Goal: Task Accomplishment & Management: Manage account settings

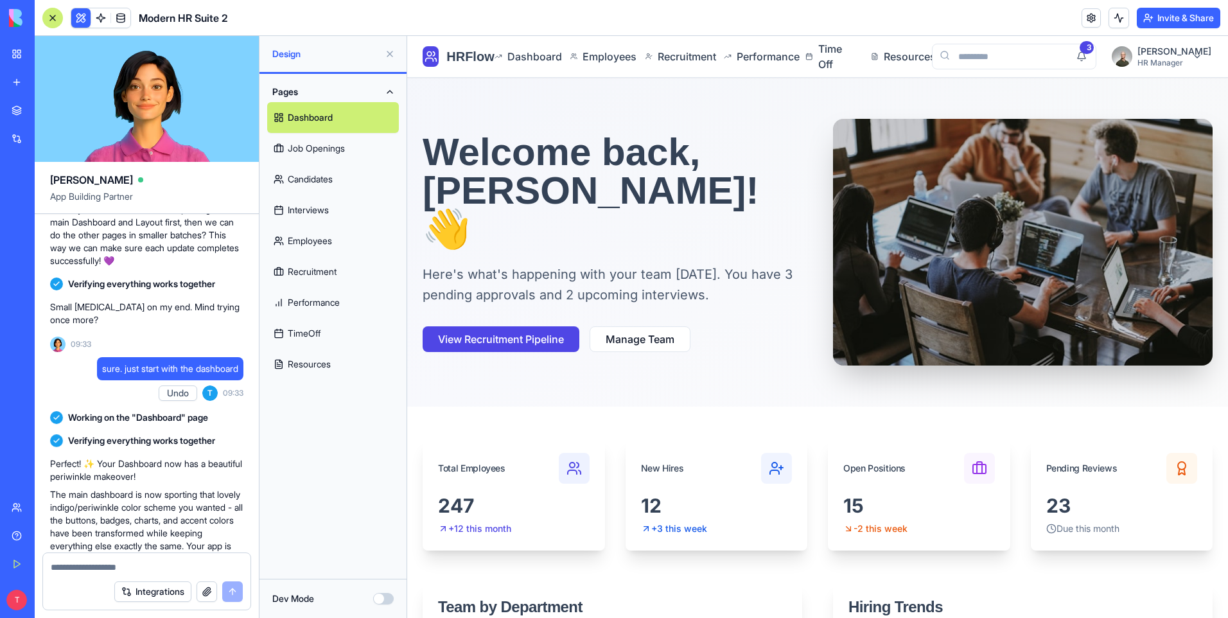
scroll to position [1043, 0]
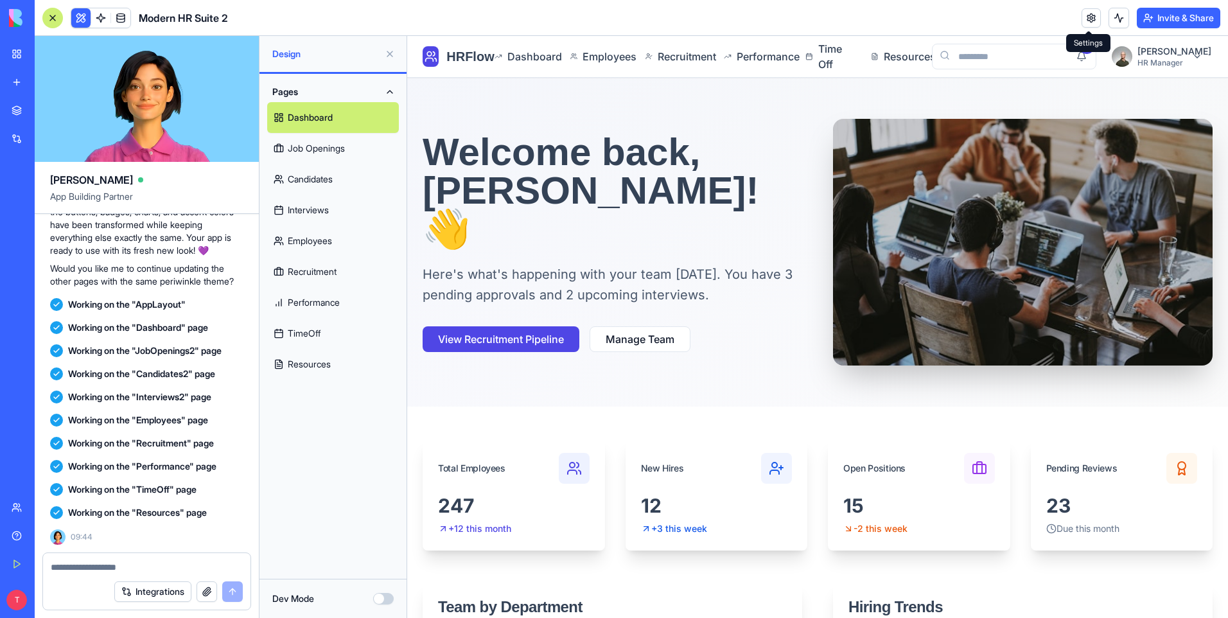
click at [1085, 20] on link at bounding box center [1090, 17] width 19 height 19
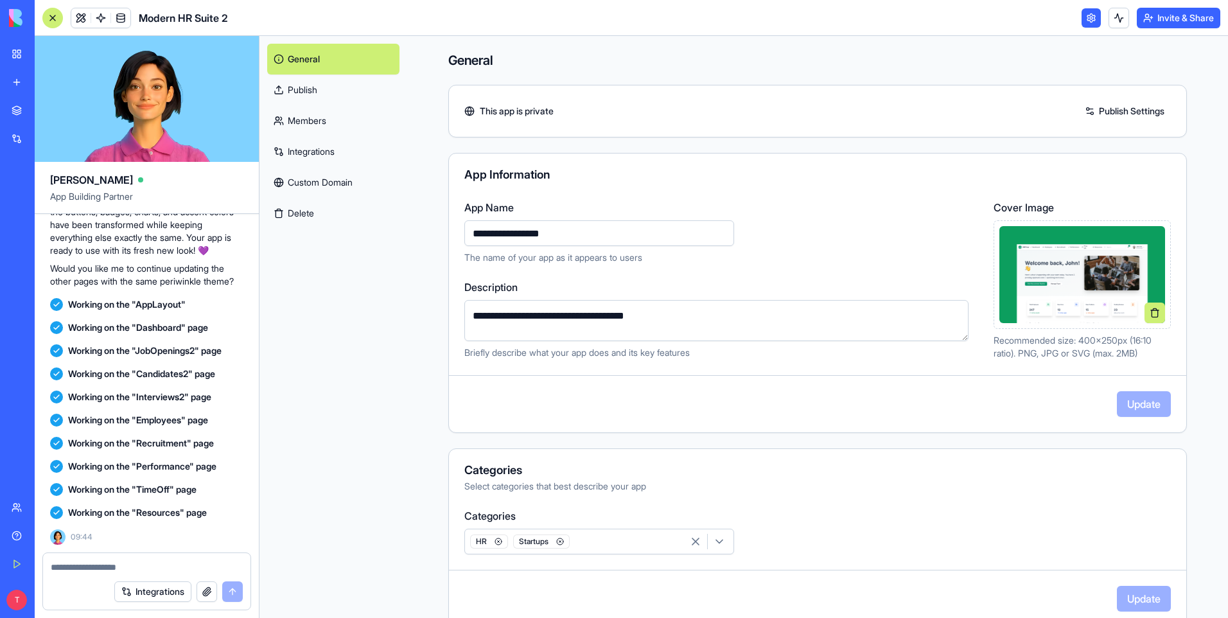
click at [471, 229] on input "**********" at bounding box center [599, 233] width 270 height 26
type input "**********"
click at [1129, 409] on button "Update" at bounding box center [1144, 404] width 54 height 26
click at [317, 117] on link "Members" at bounding box center [333, 120] width 132 height 31
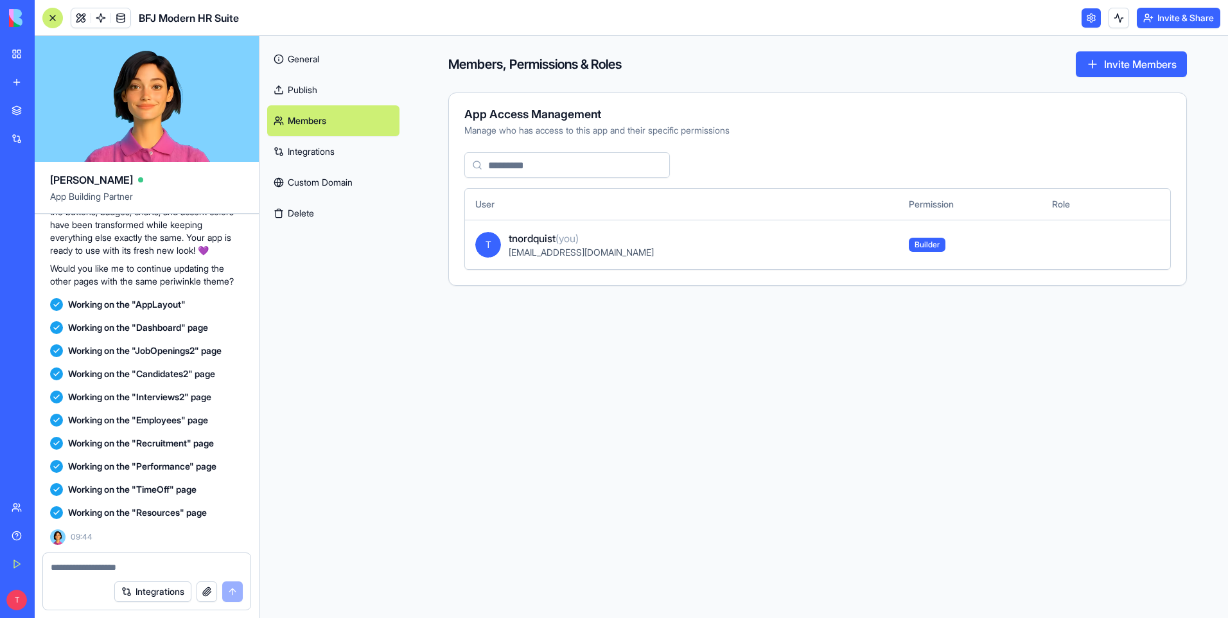
click at [317, 151] on link "Integrations" at bounding box center [333, 151] width 132 height 31
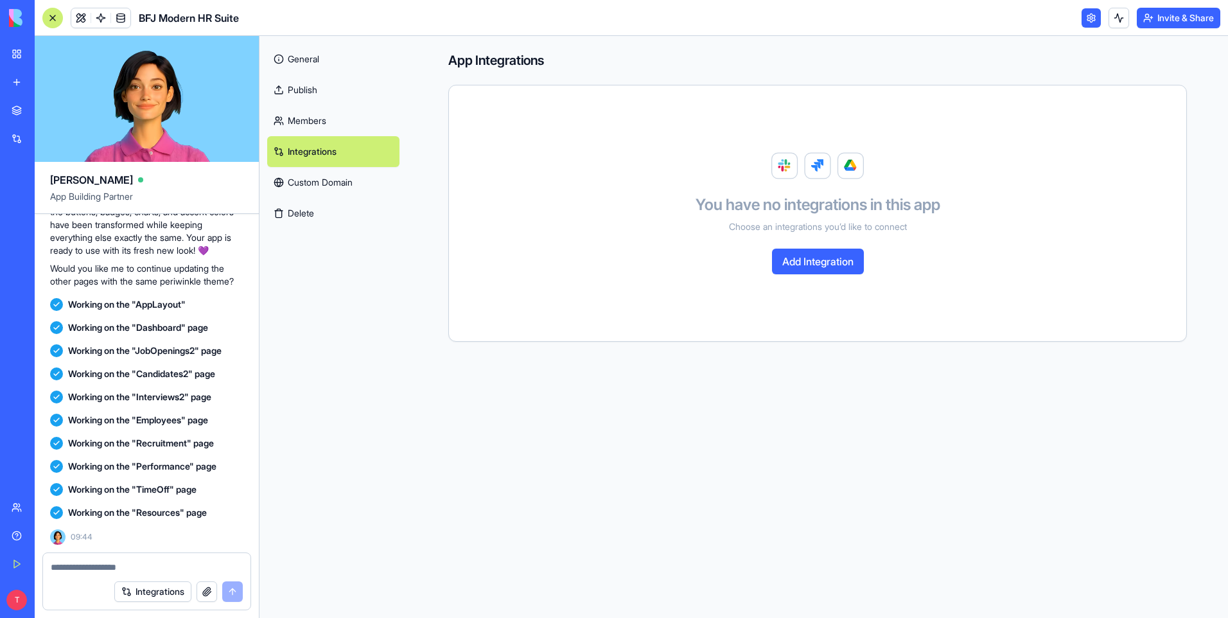
click at [312, 65] on link "General" at bounding box center [333, 59] width 132 height 31
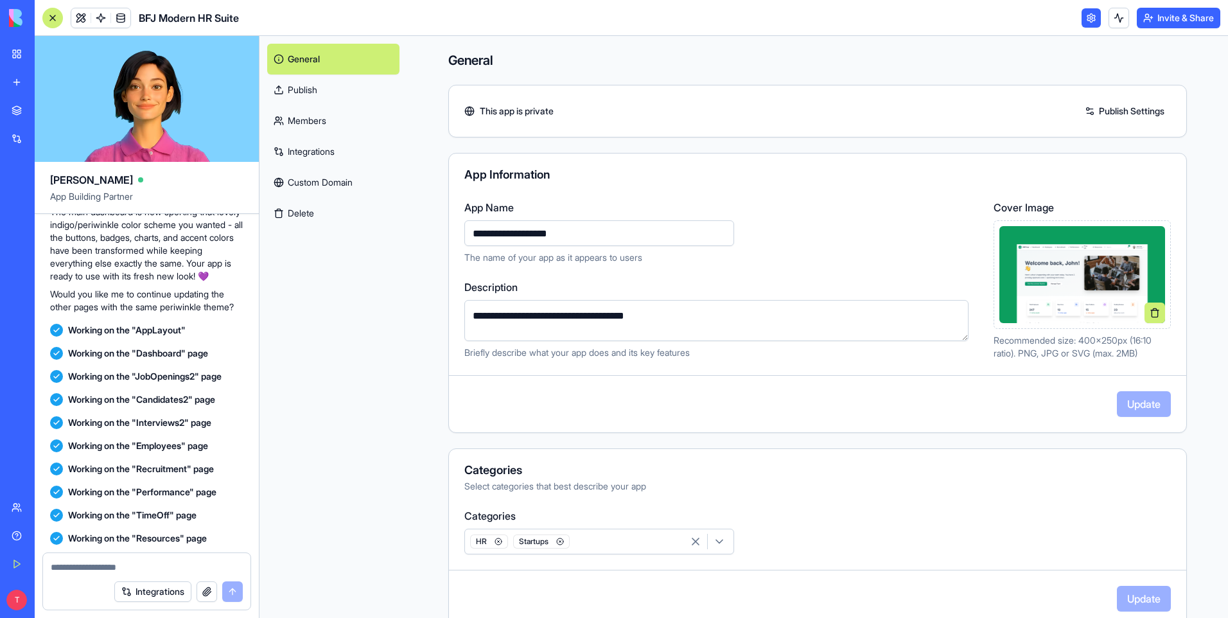
scroll to position [1043, 0]
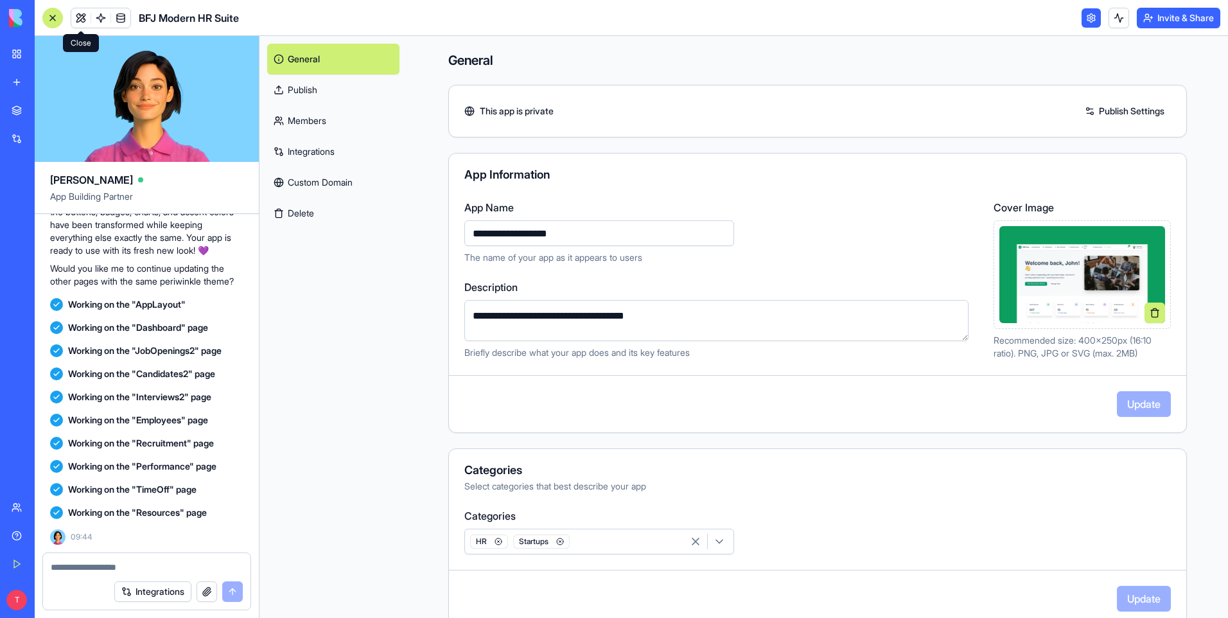
click at [80, 19] on link at bounding box center [80, 17] width 19 height 19
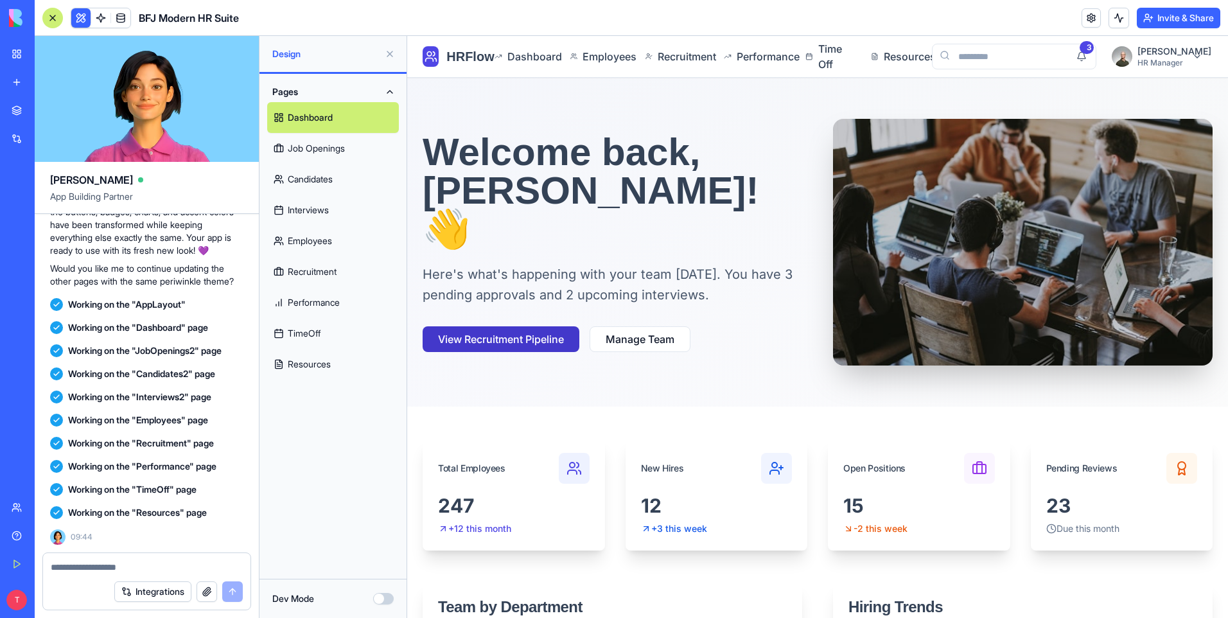
click at [496, 326] on button "View Recruitment Pipeline" at bounding box center [500, 339] width 157 height 26
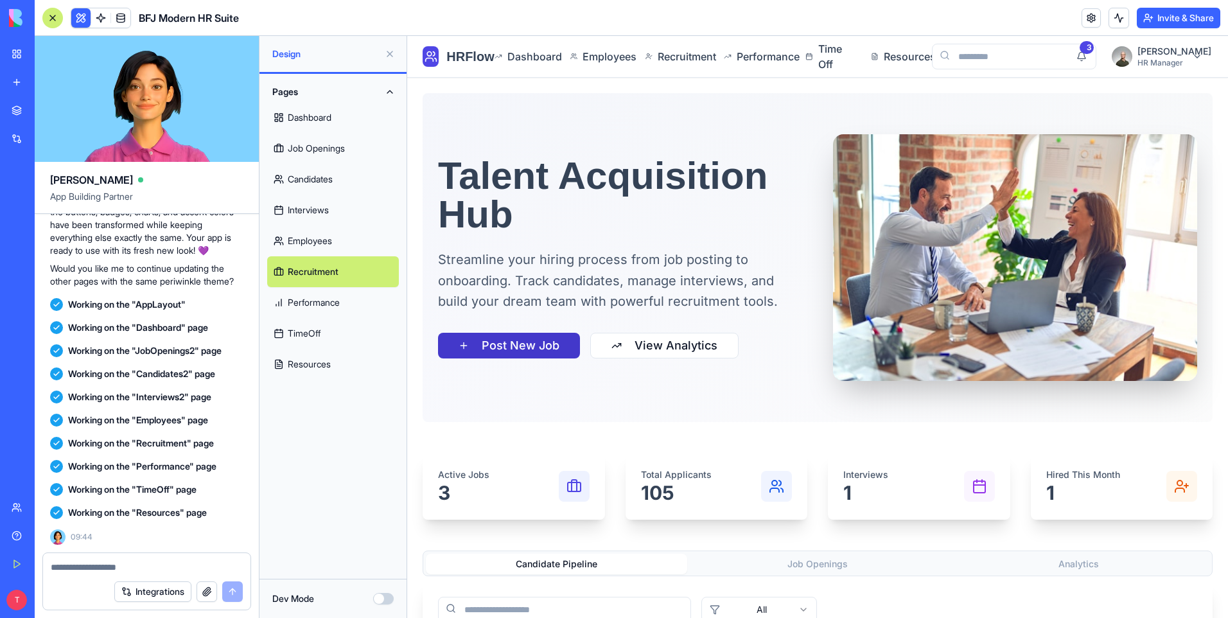
click at [519, 348] on button "Post New Job" at bounding box center [509, 346] width 142 height 26
click at [516, 351] on button "Post New Job" at bounding box center [509, 346] width 142 height 26
click at [640, 340] on button "View Analytics" at bounding box center [664, 346] width 148 height 26
click at [831, 57] on span "Time Off" at bounding box center [833, 56] width 30 height 31
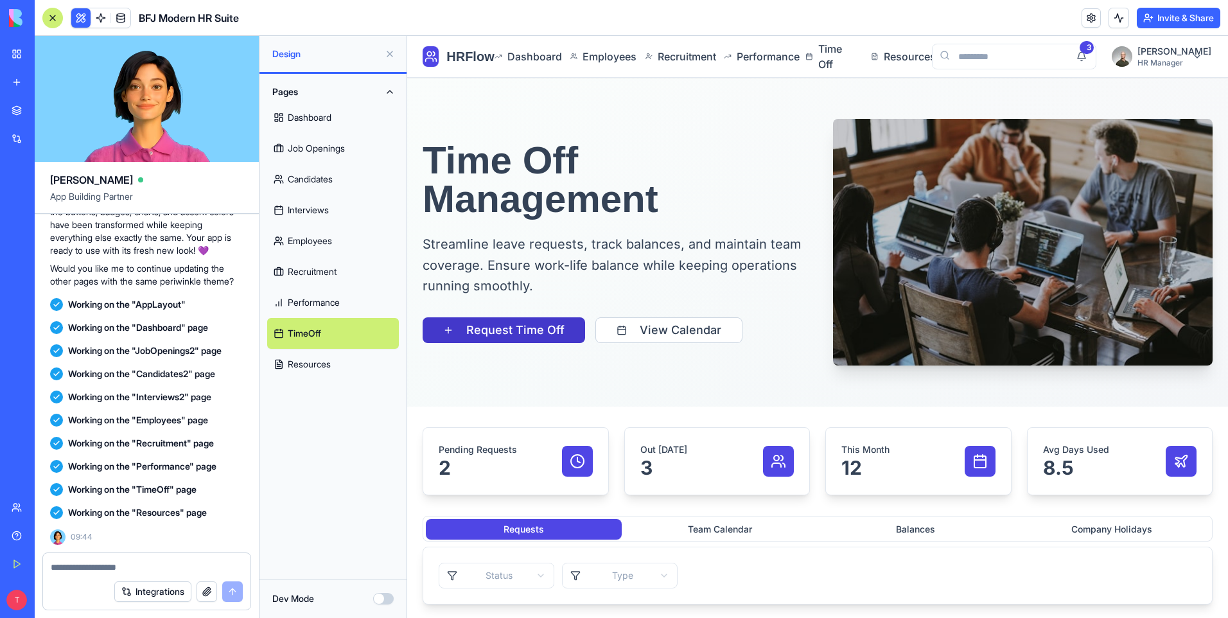
click at [503, 331] on button "Request Time Off" at bounding box center [503, 330] width 162 height 26
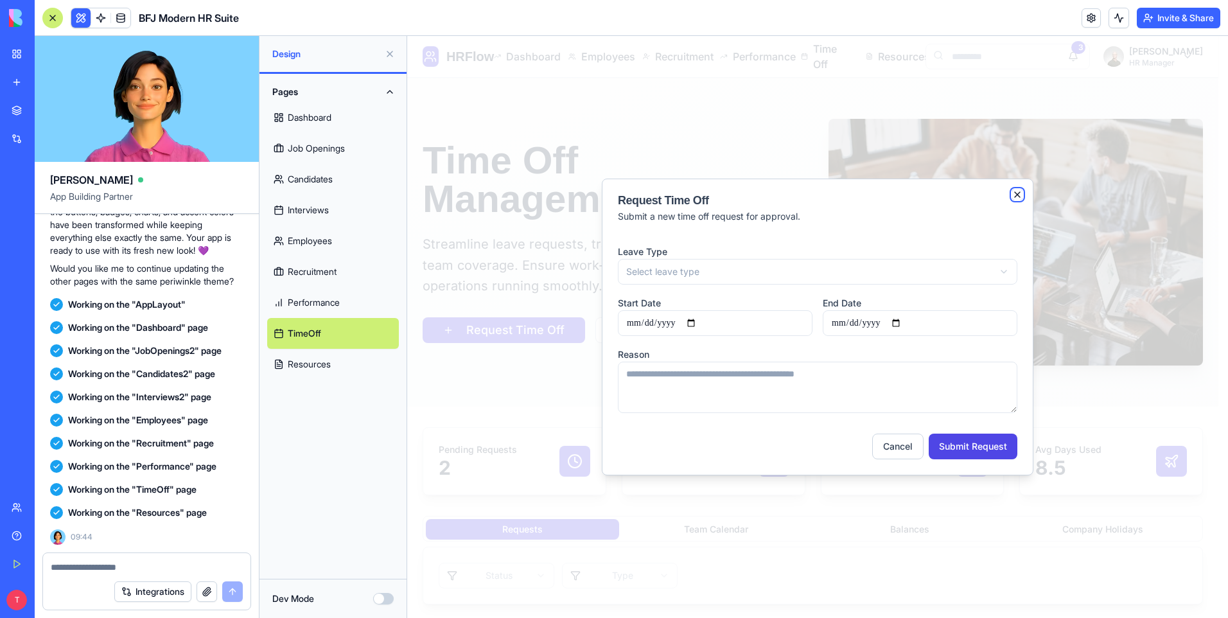
click at [1018, 196] on icon "button" at bounding box center [1017, 194] width 10 height 10
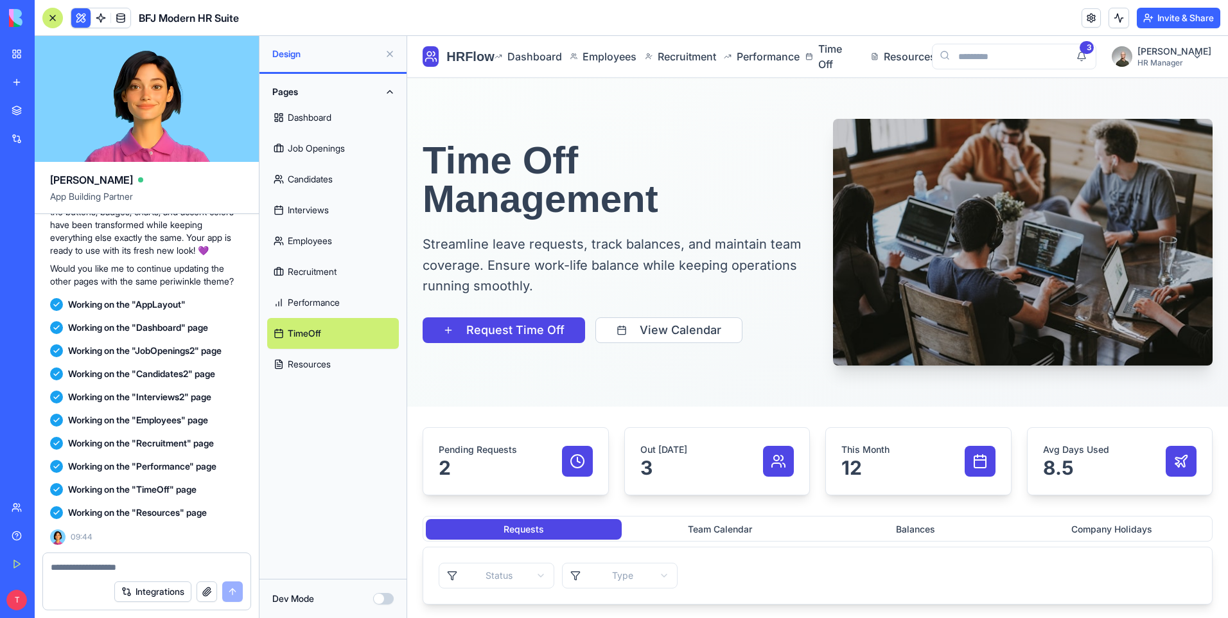
click at [324, 150] on link "Job Openings" at bounding box center [333, 148] width 132 height 31
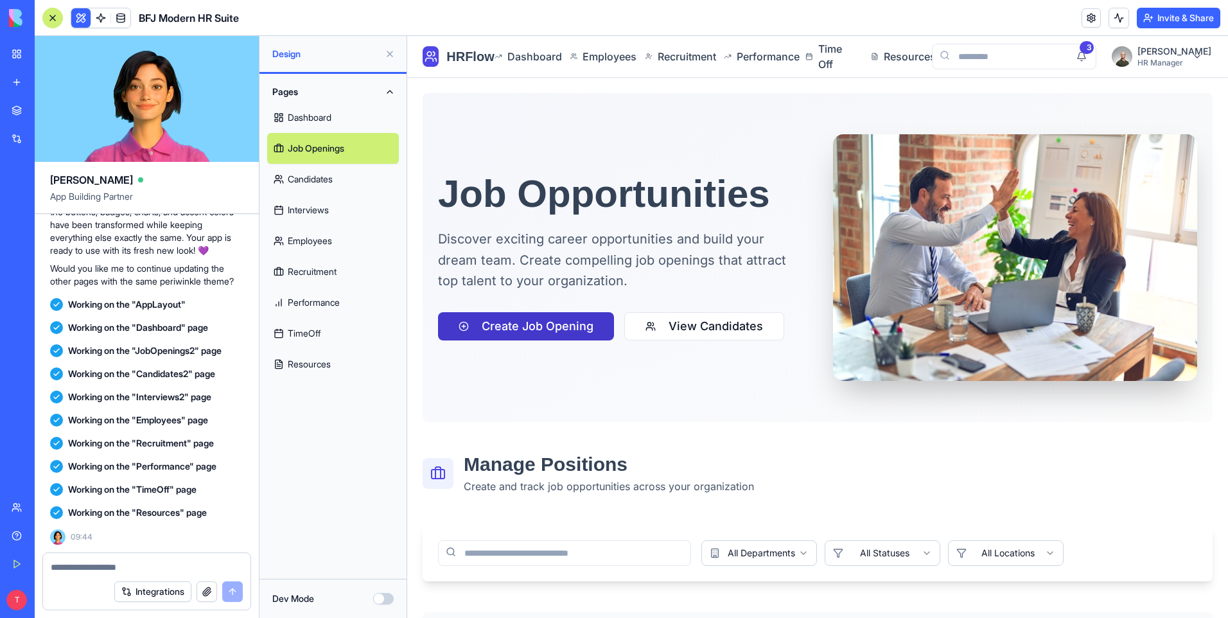
click at [518, 329] on button "Create Job Opening" at bounding box center [526, 326] width 176 height 28
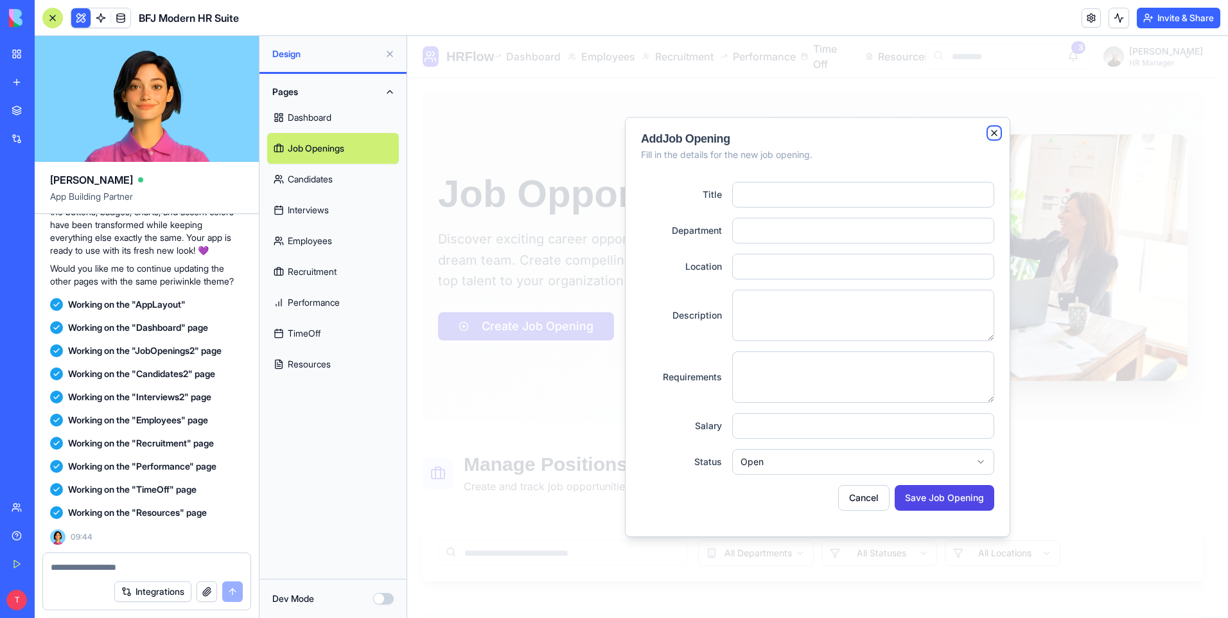
click at [995, 132] on icon "button" at bounding box center [994, 133] width 10 height 10
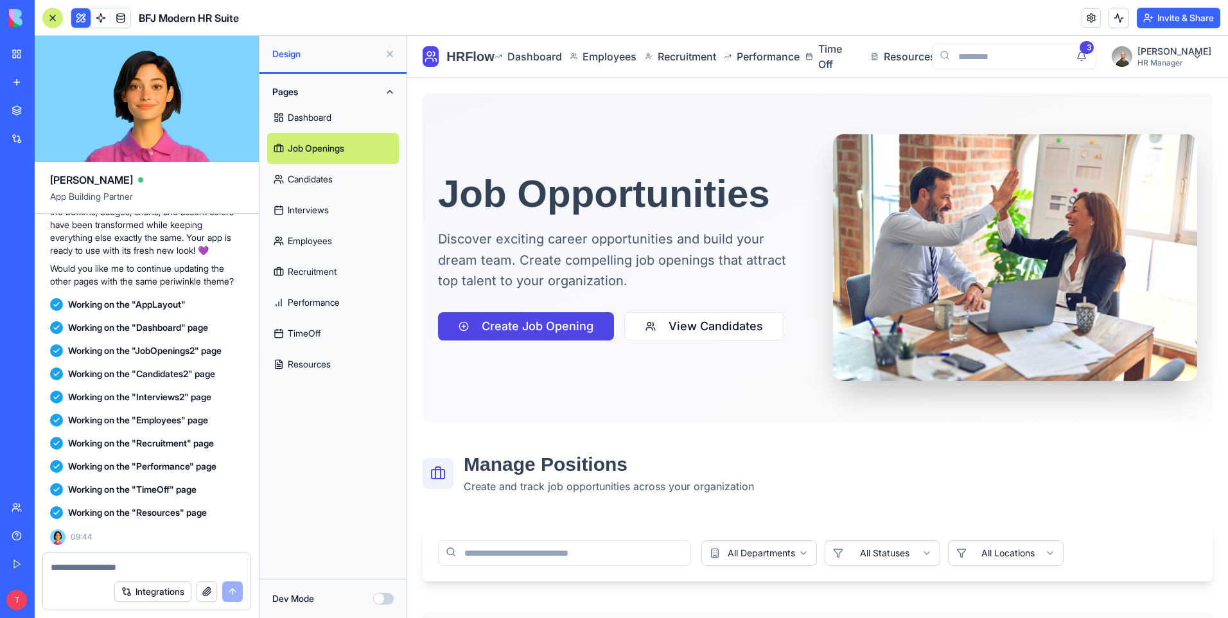
click at [318, 114] on link "Dashboard" at bounding box center [333, 117] width 132 height 31
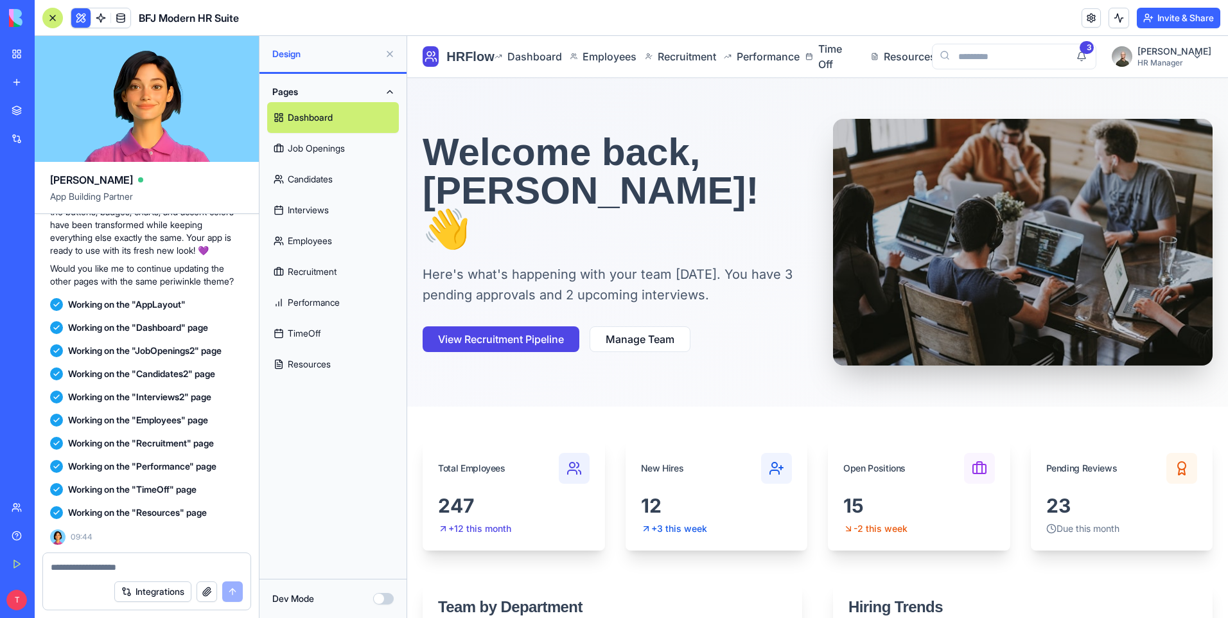
click at [310, 272] on link "Recruitment" at bounding box center [333, 271] width 132 height 31
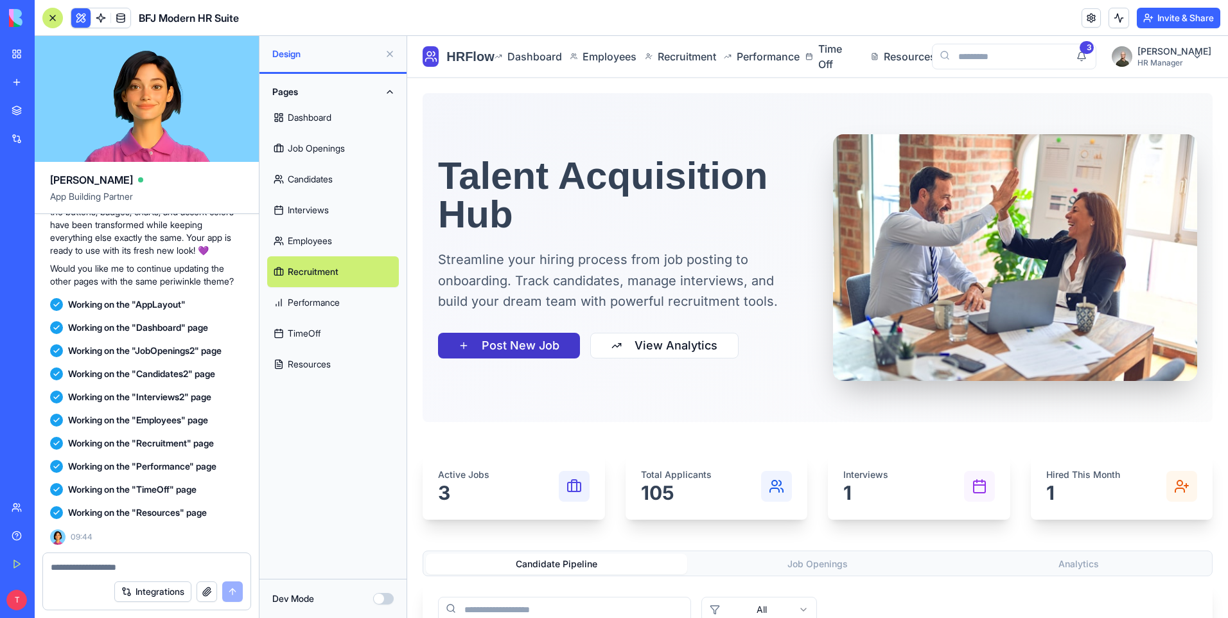
click at [498, 349] on button "Post New Job" at bounding box center [509, 346] width 142 height 26
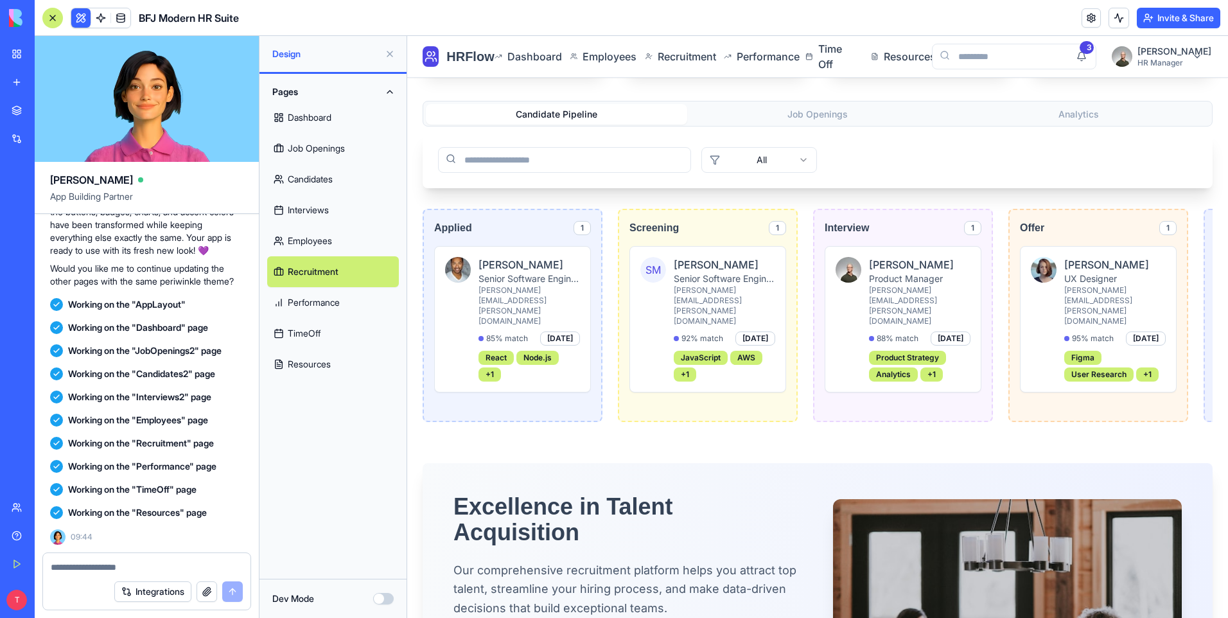
scroll to position [385, 0]
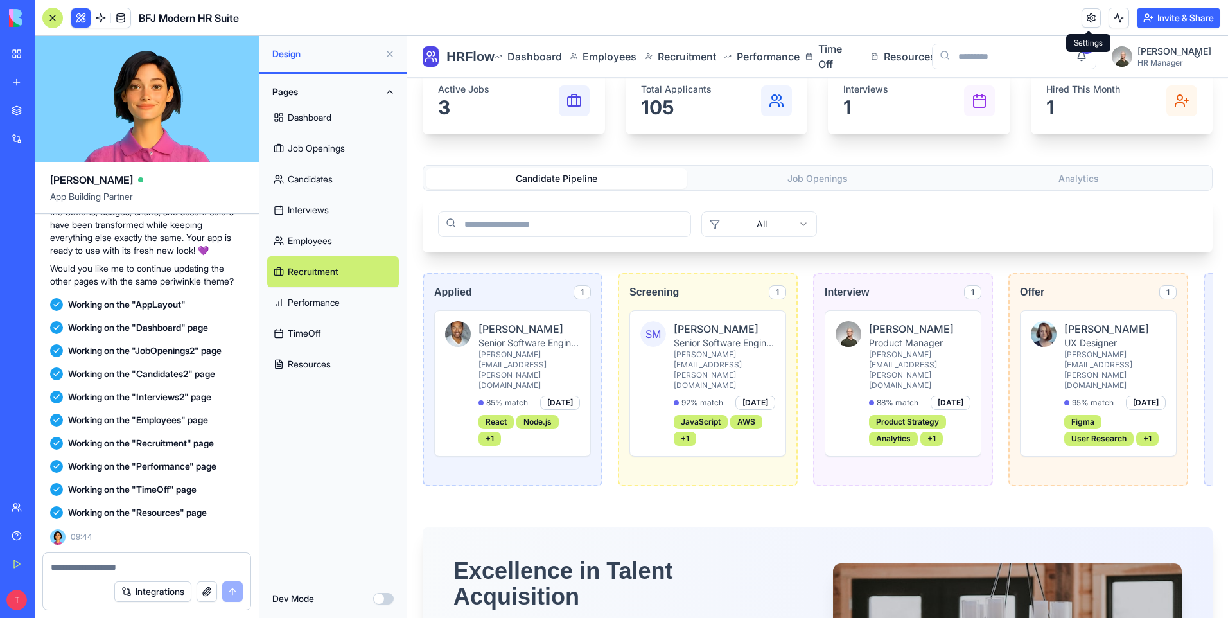
click at [1086, 17] on link at bounding box center [1090, 17] width 19 height 19
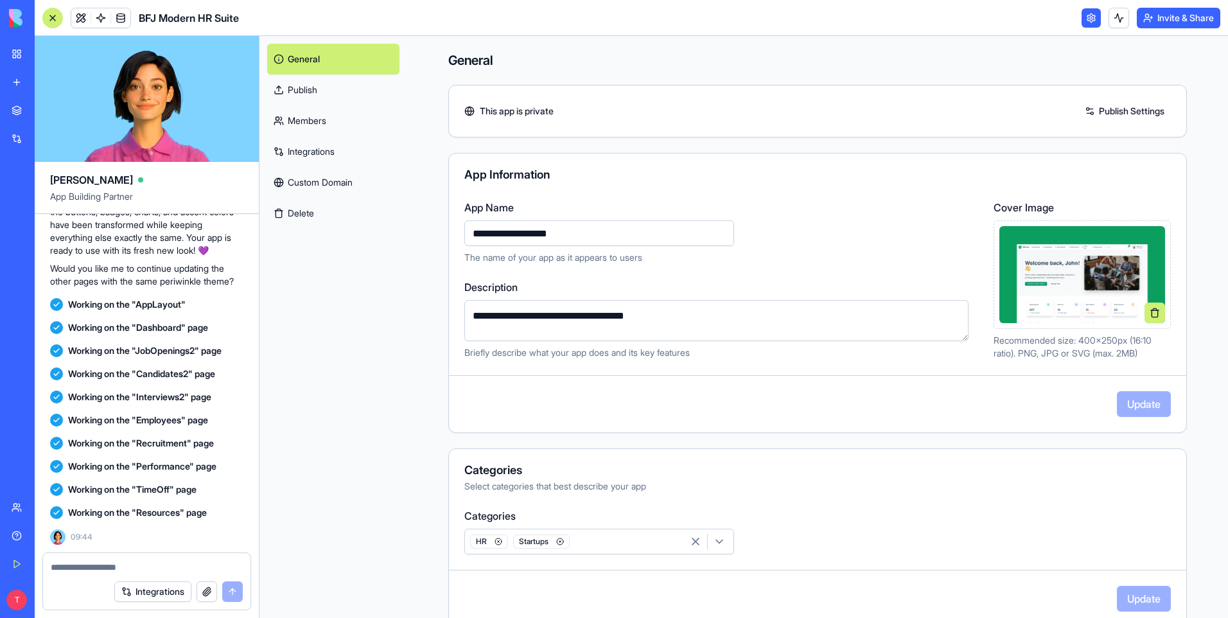
click at [310, 91] on link "Publish" at bounding box center [333, 89] width 132 height 31
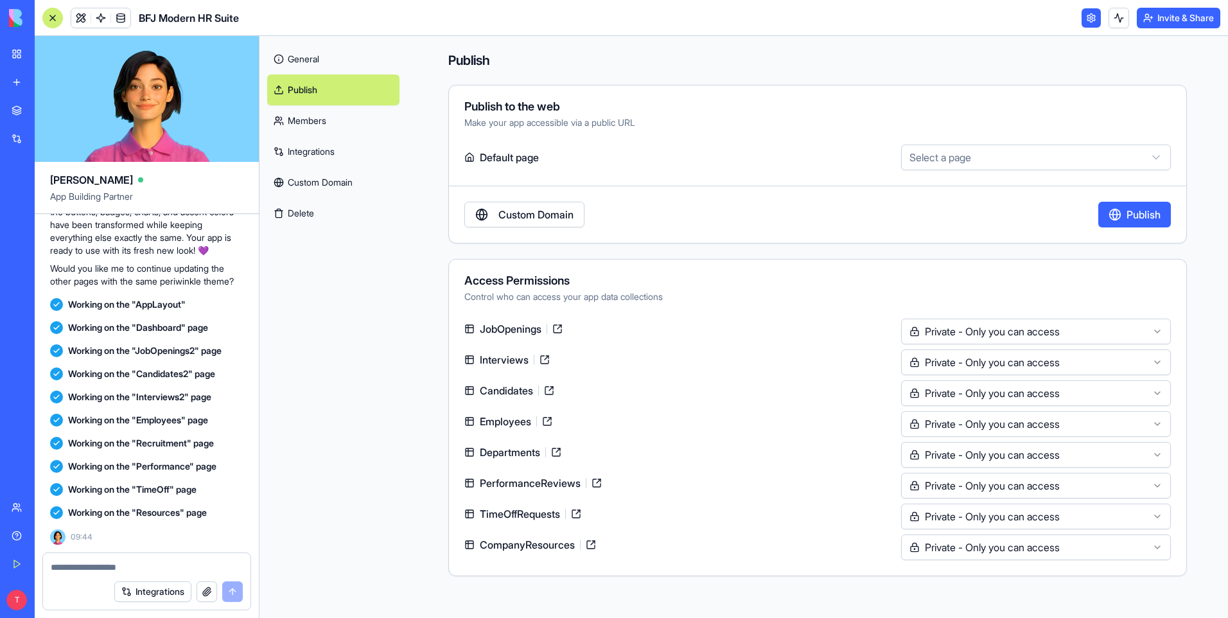
click at [1153, 157] on html "BETA My Workspace New app Marketplace Integrations Recent CCH Project Manager M…" at bounding box center [614, 309] width 1228 height 618
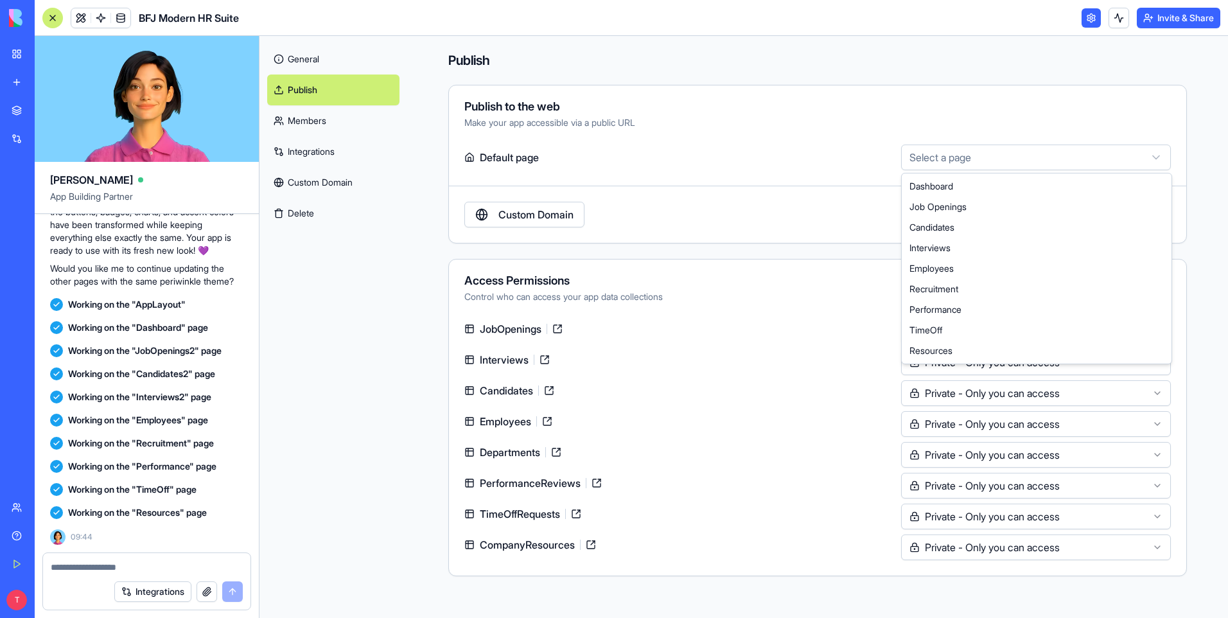
click at [873, 111] on html "BETA My Workspace New app Marketplace Integrations Recent CCH Project Manager M…" at bounding box center [614, 309] width 1228 height 618
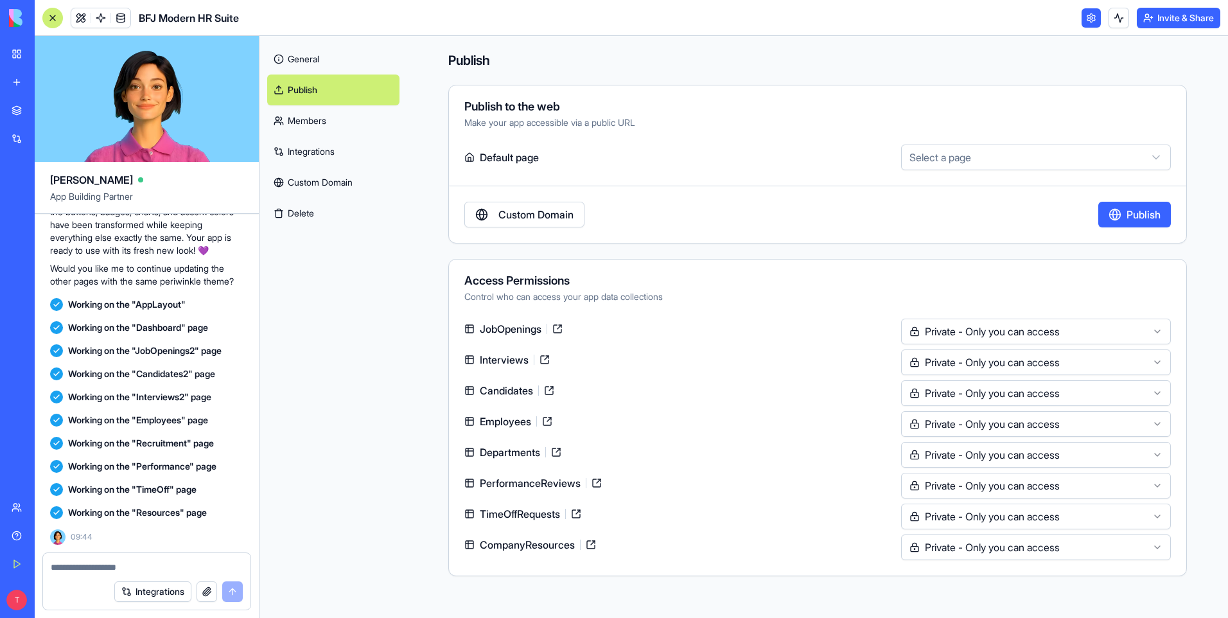
click at [535, 216] on link "Custom Domain" at bounding box center [524, 215] width 120 height 26
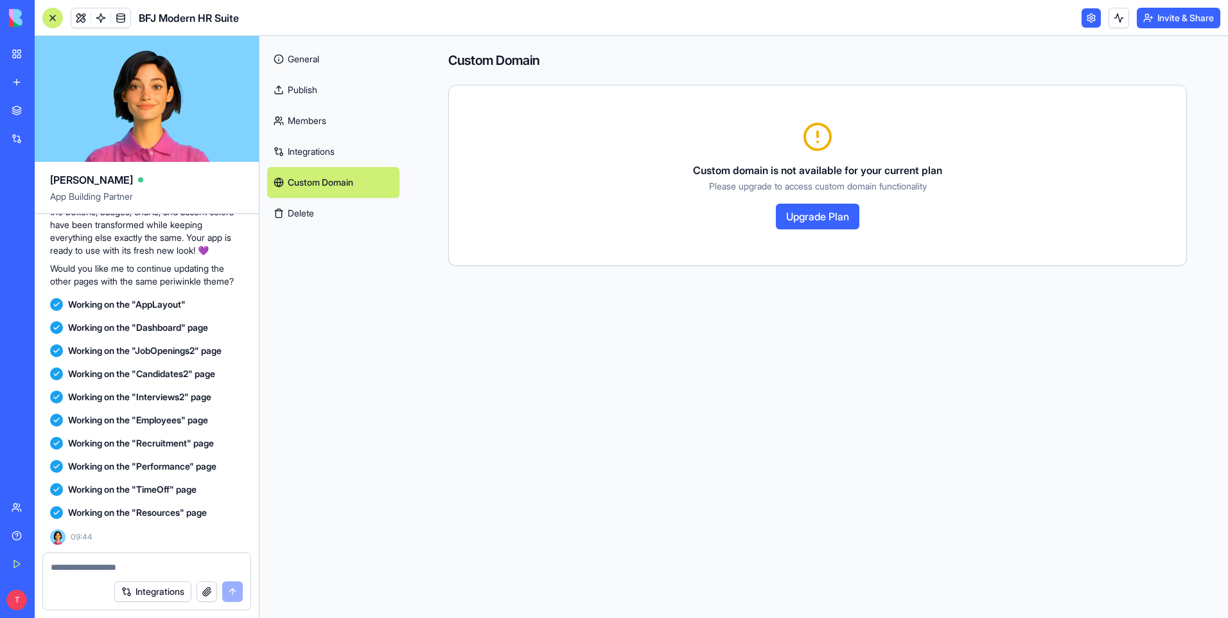
click at [303, 61] on link "General" at bounding box center [333, 59] width 132 height 31
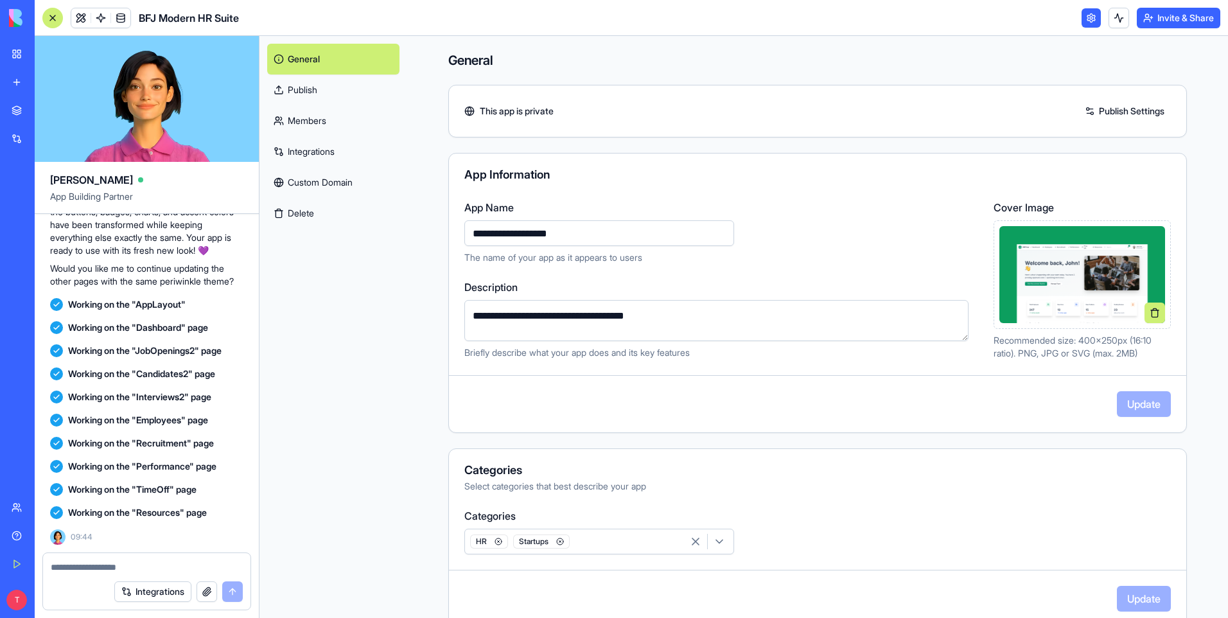
click at [320, 91] on link "Publish" at bounding box center [333, 89] width 132 height 31
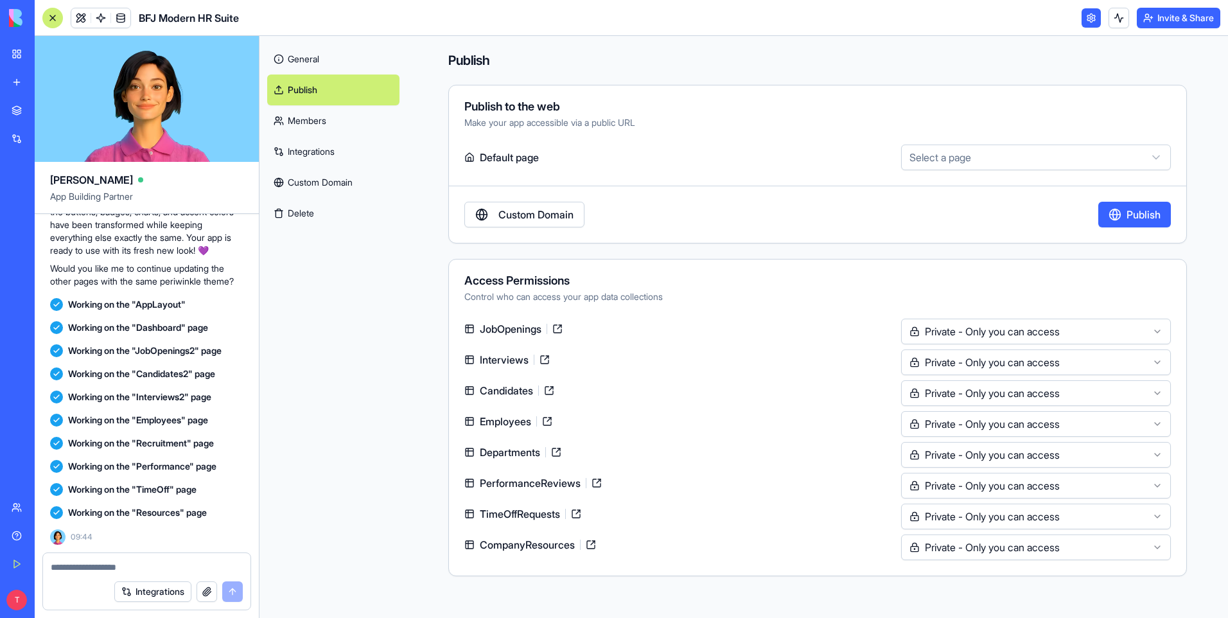
click at [1154, 330] on html "BETA My Workspace New app Marketplace Integrations Recent CCH Project Manager M…" at bounding box center [614, 309] width 1228 height 618
